Goal: Task Accomplishment & Management: Manage account settings

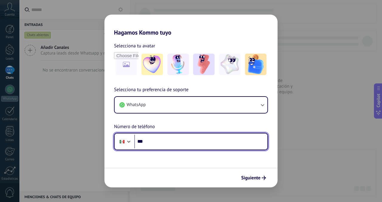
click at [165, 142] on input "***" at bounding box center [200, 142] width 133 height 14
type input "**********"
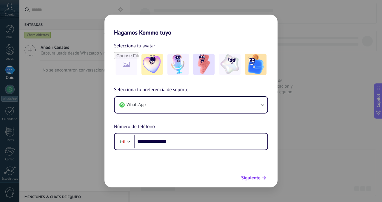
click at [262, 179] on icon "submit" at bounding box center [264, 178] width 4 height 4
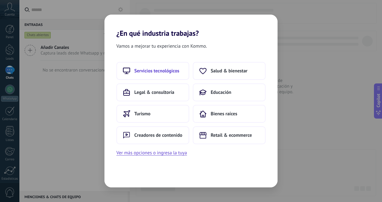
click at [172, 69] on span "Servicios tecnológicos" at bounding box center [156, 71] width 45 height 6
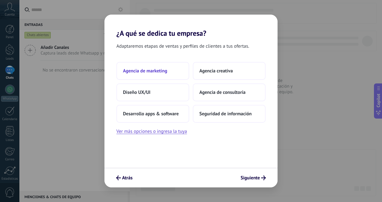
click at [166, 69] on span "Agencia de marketing" at bounding box center [145, 71] width 44 height 6
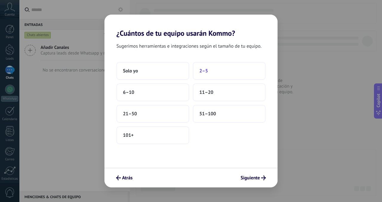
click at [225, 68] on button "2–5" at bounding box center [229, 71] width 73 height 18
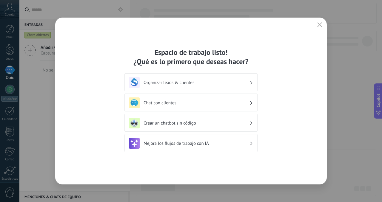
click at [233, 144] on h3 "Mejora los flujos de trabajo con IA" at bounding box center [196, 144] width 106 height 6
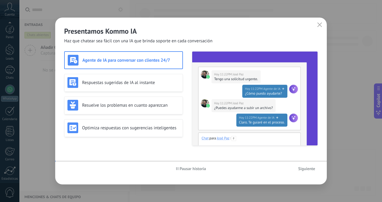
scroll to position [46, 0]
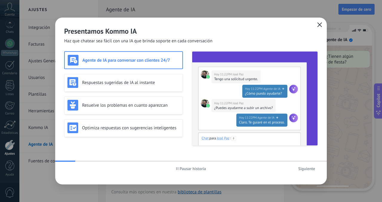
click at [316, 25] on button "button" at bounding box center [320, 25] width 8 height 8
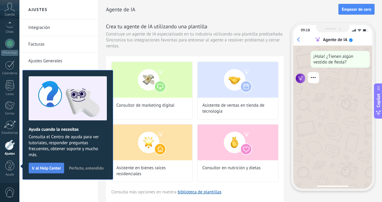
click at [50, 170] on span "Ir al Help Center" at bounding box center [46, 168] width 29 height 4
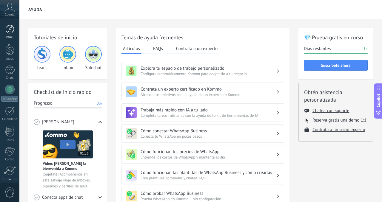
click at [9, 34] on link "Panel" at bounding box center [9, 32] width 19 height 15
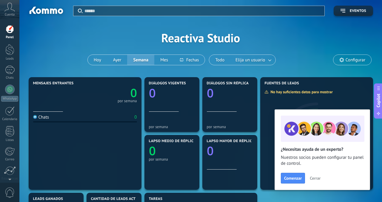
click at [12, 11] on icon at bounding box center [9, 7] width 10 height 9
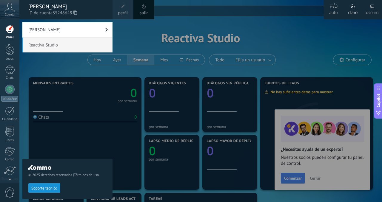
click at [10, 25] on div at bounding box center [9, 29] width 9 height 9
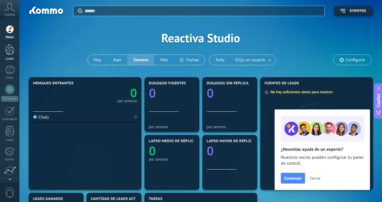
click at [5, 47] on div at bounding box center [9, 49] width 9 height 11
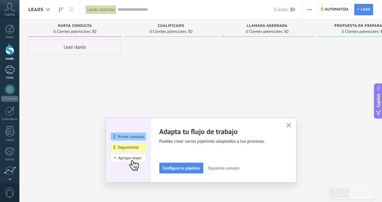
click at [8, 72] on div at bounding box center [10, 70] width 10 height 9
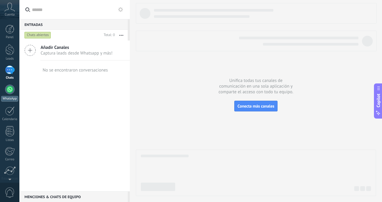
click at [9, 89] on div at bounding box center [10, 90] width 10 height 10
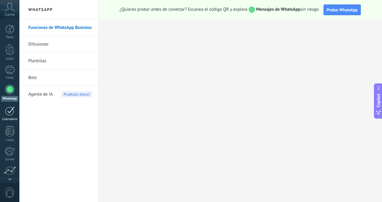
click at [8, 112] on div at bounding box center [10, 110] width 10 height 9
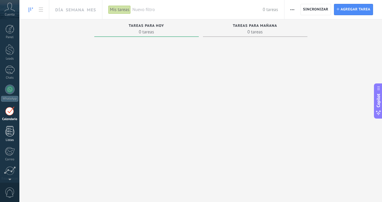
click at [7, 127] on div at bounding box center [9, 131] width 9 height 10
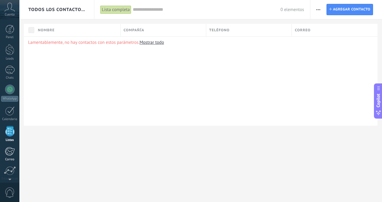
click at [7, 148] on div at bounding box center [10, 151] width 10 height 9
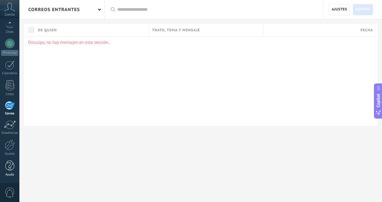
click at [8, 165] on div at bounding box center [9, 166] width 9 height 10
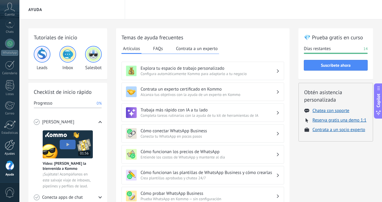
click at [12, 147] on div at bounding box center [10, 145] width 10 height 10
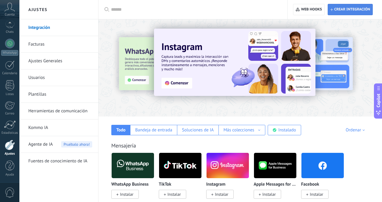
click at [339, 10] on span "Crear integración" at bounding box center [352, 9] width 36 height 5
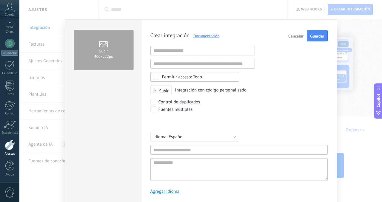
click at [291, 34] on span "Cancelar" at bounding box center [295, 36] width 15 height 4
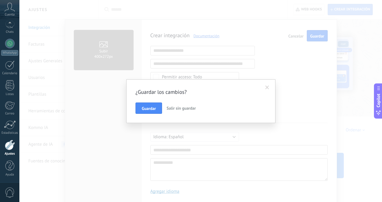
click at [171, 106] on span "Salir sin guardar" at bounding box center [180, 108] width 29 height 5
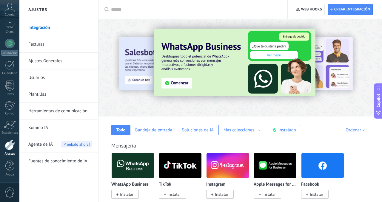
click at [118, 11] on input "text" at bounding box center [195, 10] width 168 height 6
type input "****"
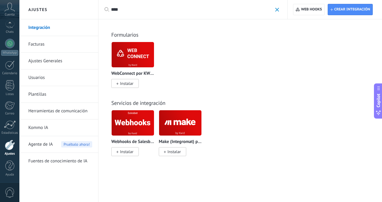
click at [185, 131] on img at bounding box center [180, 123] width 42 height 29
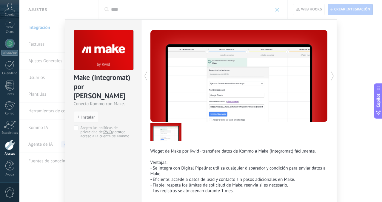
click at [346, 33] on div "Make (Integromat) por Kwid Conecta Kommo con Make. install Instalar Acepto las …" at bounding box center [200, 101] width 362 height 202
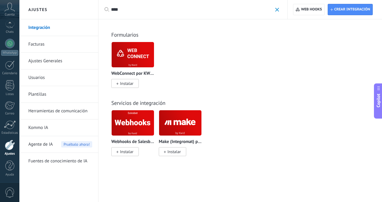
click at [166, 149] on span "Instalar" at bounding box center [172, 151] width 27 height 9
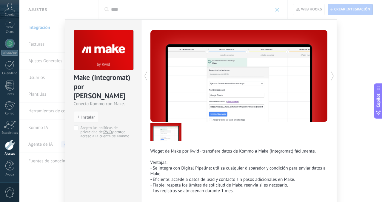
click at [170, 151] on p "Widget de Make por Kwid - transfiere datos de Kommo a Make (Integromat) fácilme…" at bounding box center [238, 152] width 177 height 6
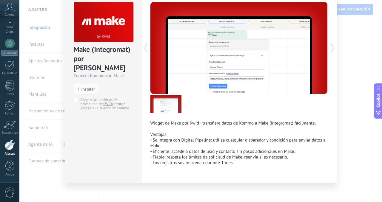
scroll to position [29, 0]
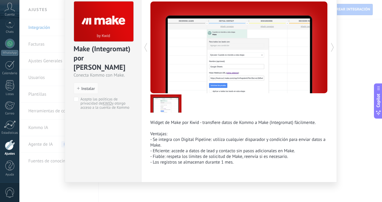
click at [352, 39] on div "Make (Integromat) por Kwid Conecta Kommo con Make. install Instalar Acepto las …" at bounding box center [200, 101] width 362 height 202
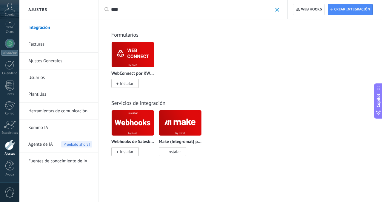
click at [278, 8] on span at bounding box center [277, 10] width 4 height 4
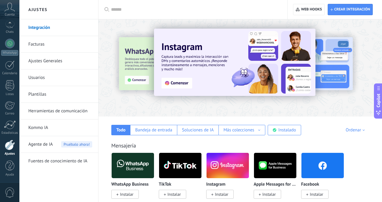
click at [180, 8] on input "text" at bounding box center [195, 10] width 168 height 6
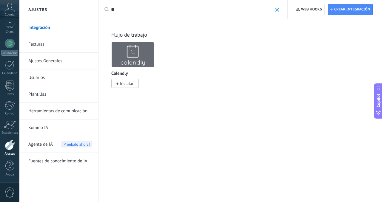
type input "*"
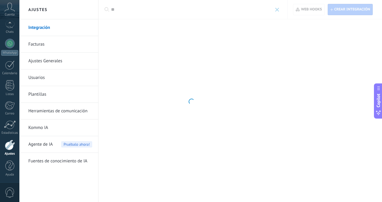
type input "*"
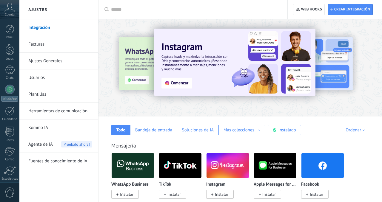
click at [123, 9] on input "text" at bounding box center [195, 10] width 168 height 6
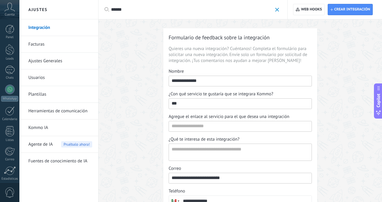
type input "*******"
drag, startPoint x: 148, startPoint y: 7, endPoint x: 99, endPoint y: 7, distance: 48.9
click at [99, 7] on div "Aplicar ******* Aplicar" at bounding box center [192, 9] width 189 height 19
type input "********"
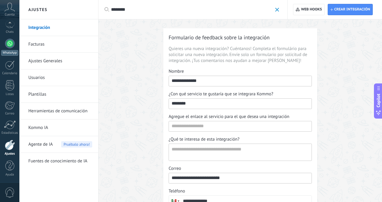
click at [10, 44] on div at bounding box center [10, 44] width 10 height 10
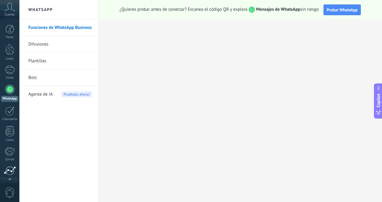
click at [6, 169] on div at bounding box center [10, 170] width 12 height 9
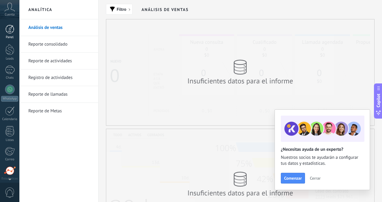
click at [12, 27] on div at bounding box center [9, 29] width 9 height 9
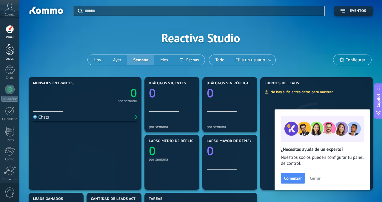
click at [8, 45] on div at bounding box center [9, 49] width 9 height 11
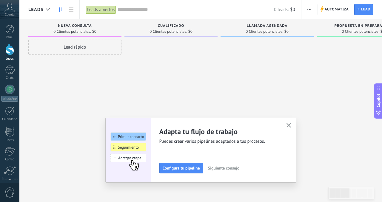
click at [13, 14] on span "Cuenta" at bounding box center [10, 15] width 10 height 4
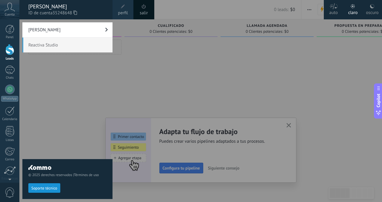
click at [369, 7] on div "oscuro" at bounding box center [372, 12] width 13 height 16
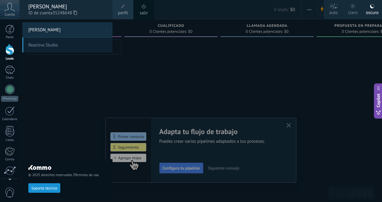
click at [204, 70] on div at bounding box center [210, 101] width 382 height 202
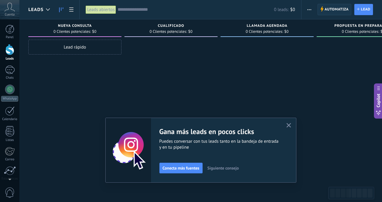
click at [337, 9] on span "Automatiza" at bounding box center [337, 9] width 24 height 11
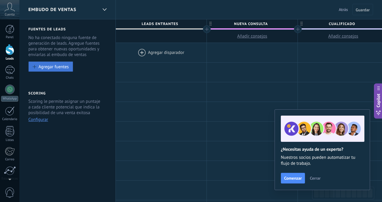
click at [49, 63] on button "Agregar fuentes" at bounding box center [50, 66] width 45 height 10
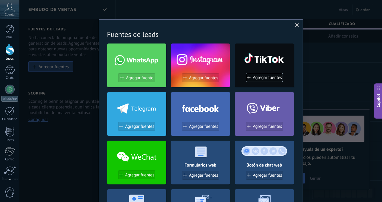
click at [295, 26] on span at bounding box center [297, 25] width 4 height 4
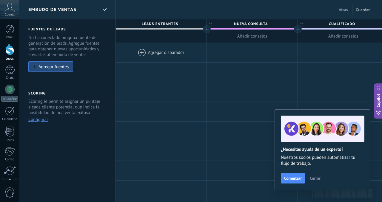
click at [154, 57] on div at bounding box center [161, 52] width 91 height 19
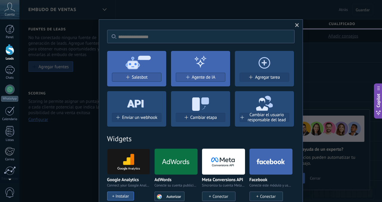
click at [296, 23] on span at bounding box center [297, 25] width 10 height 10
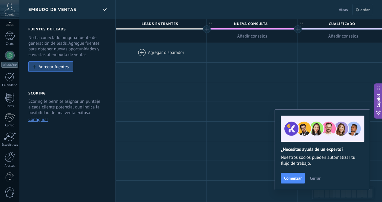
scroll to position [46, 0]
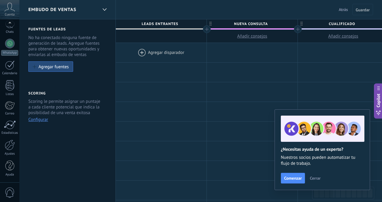
click at [9, 179] on div "Panel Leads Chats WhatsApp Clientes" at bounding box center [9, 81] width 19 height 204
